Goal: Task Accomplishment & Management: Manage account settings

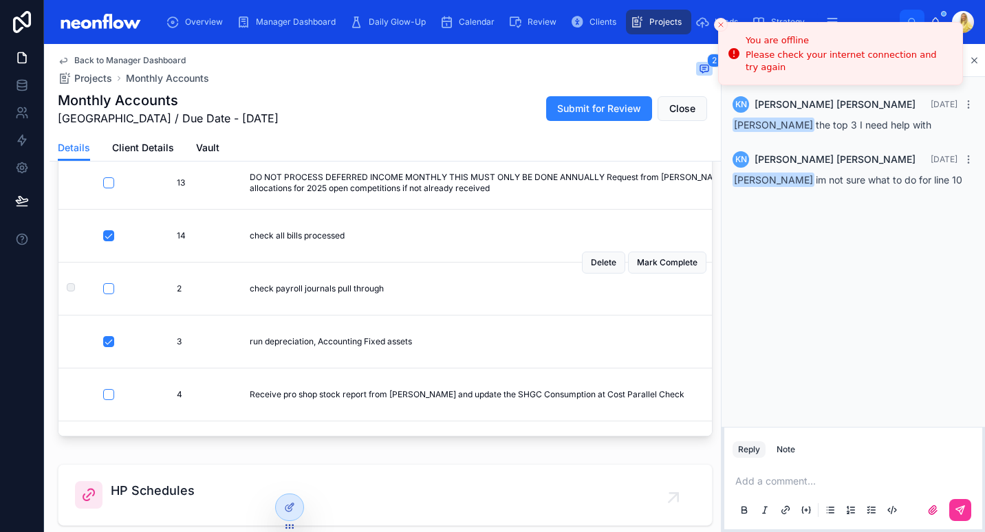
scroll to position [149, 0]
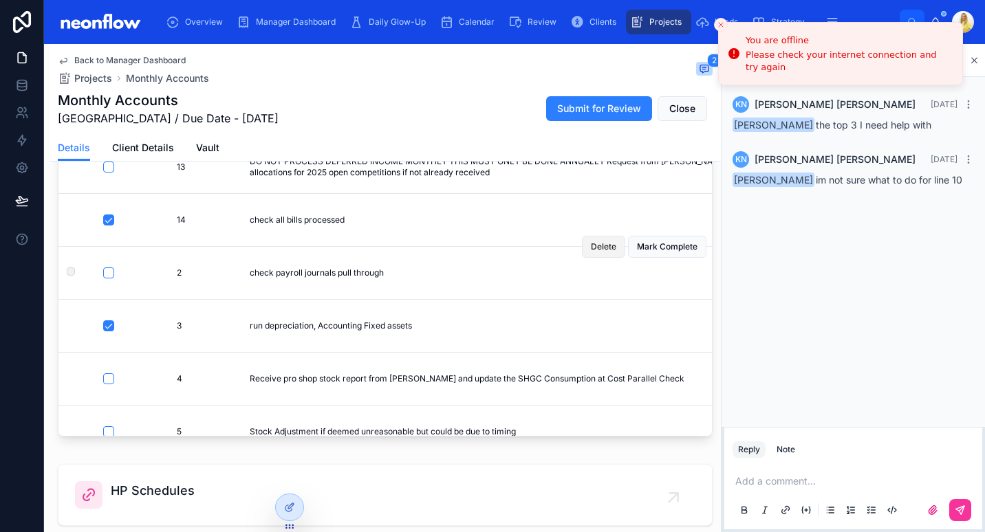
click at [591, 248] on span "Delete" at bounding box center [603, 246] width 25 height 11
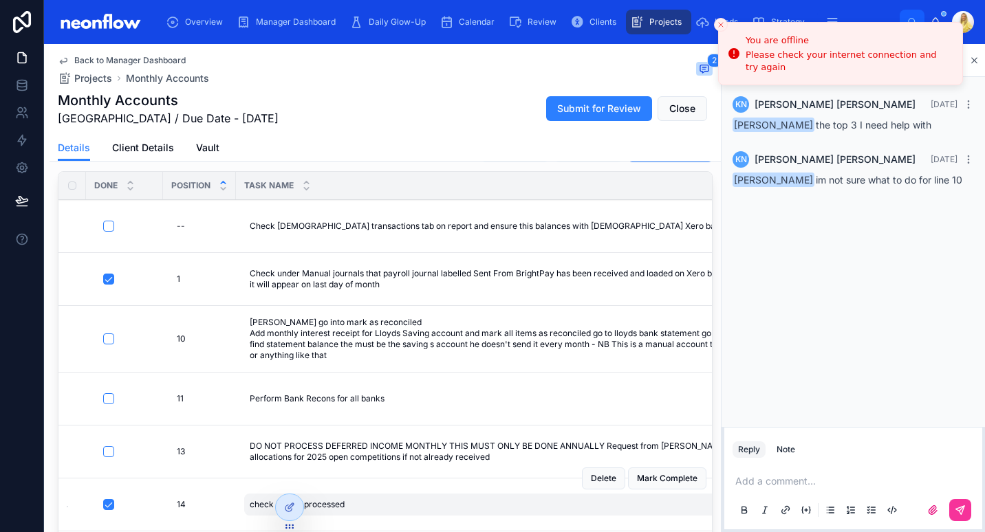
scroll to position [186, 0]
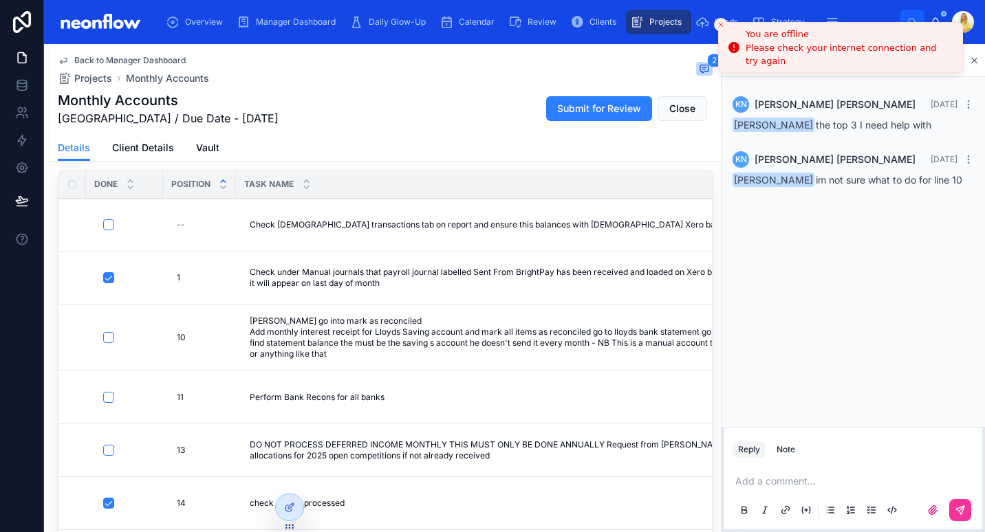
click at [720, 24] on line "Close toast" at bounding box center [721, 25] width 4 height 4
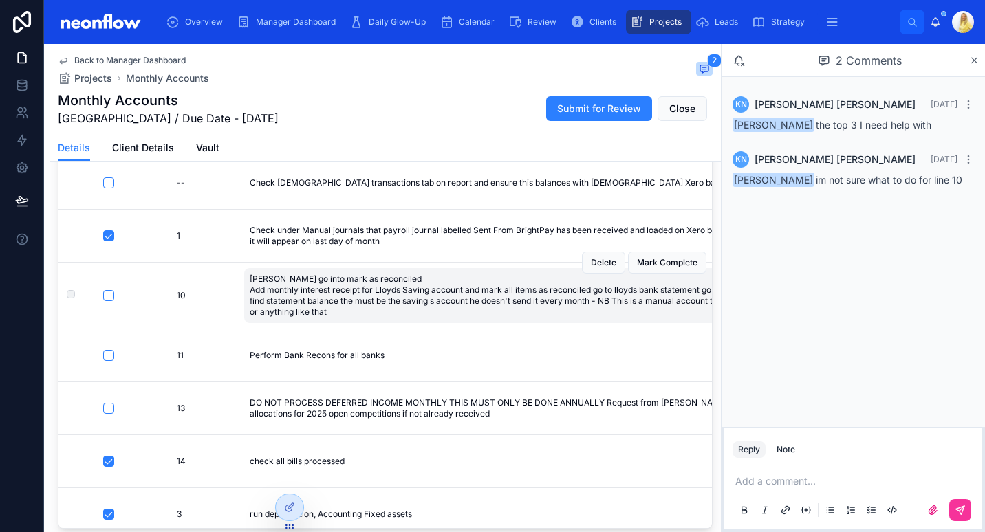
scroll to position [221, 0]
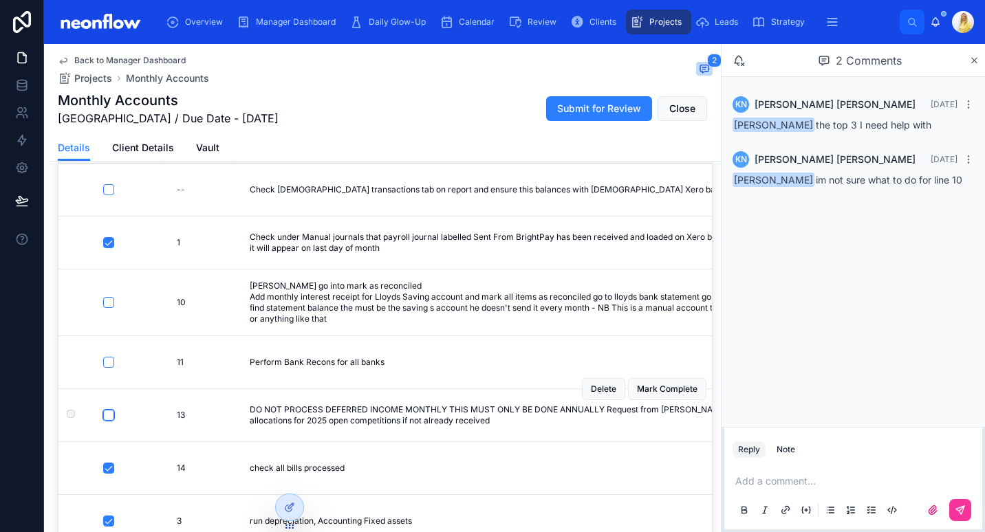
click at [107, 414] on button "button" at bounding box center [108, 415] width 11 height 11
